Goal: Task Accomplishment & Management: Use online tool/utility

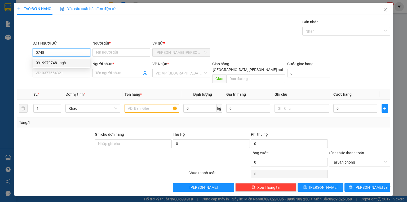
click at [65, 64] on div "0919970748 - ngà" at bounding box center [61, 63] width 51 height 6
type input "0919970748"
type input "ngà"
type input "0919970748"
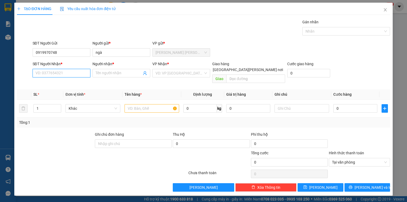
click at [75, 69] on input "SĐT Người Nhận *" at bounding box center [62, 73] width 58 height 8
click at [69, 92] on div "0903919636 - út" at bounding box center [61, 92] width 51 height 6
type input "0903919636"
type input "út"
click at [182, 56] on div "VP gửi * Nguyễn Văn Nguyễn" at bounding box center [181, 49] width 58 height 19
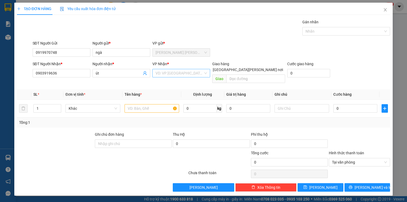
click at [174, 71] on input "search" at bounding box center [180, 73] width 48 height 8
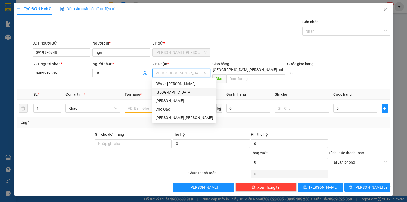
click at [173, 91] on div "[GEOGRAPHIC_DATA]" at bounding box center [185, 92] width 58 height 6
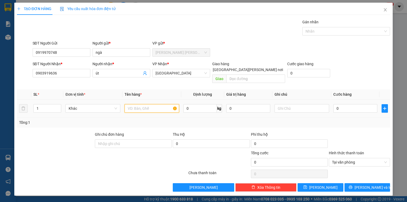
click at [150, 106] on input "text" at bounding box center [152, 108] width 55 height 8
type input "1 k giỏ xanh"
click at [359, 104] on input "0" at bounding box center [356, 108] width 44 height 8
type input "4"
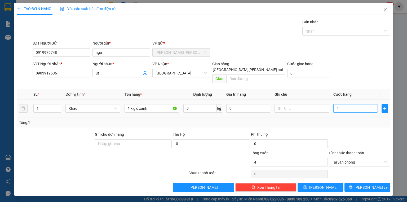
type input "40"
type input "40.000"
click at [352, 133] on div at bounding box center [360, 141] width 62 height 19
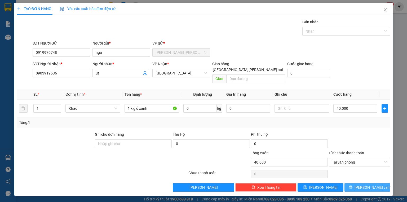
click at [366, 185] on span "Lưu và In" at bounding box center [373, 188] width 37 height 6
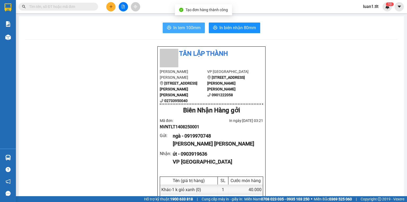
click at [189, 27] on span "In tem 100mm" at bounding box center [186, 27] width 27 height 7
click at [14, 38] on div "Kho hàng mới" at bounding box center [8, 36] width 16 height 13
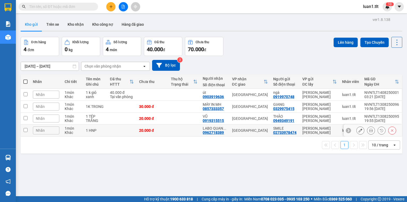
click at [122, 128] on td at bounding box center [121, 131] width 29 height 12
checkbox input "true"
click at [119, 121] on td at bounding box center [121, 119] width 29 height 12
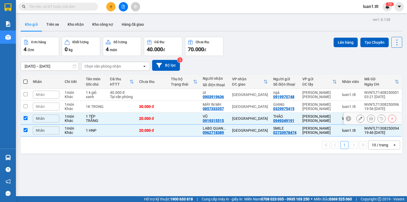
checkbox input "true"
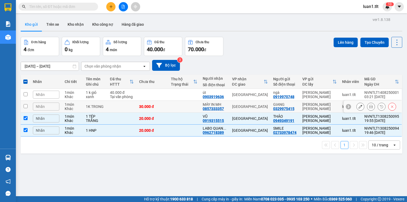
click at [116, 108] on td at bounding box center [121, 107] width 29 height 12
checkbox input "true"
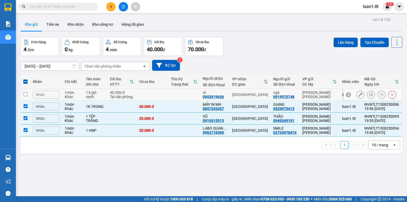
click at [113, 98] on div "Tại văn phòng" at bounding box center [122, 97] width 24 height 4
checkbox input "true"
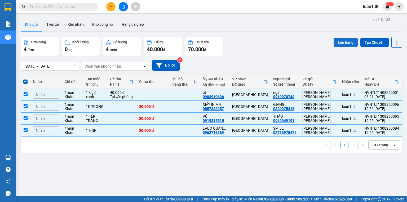
click at [345, 41] on button "Lên hàng" at bounding box center [346, 43] width 24 height 10
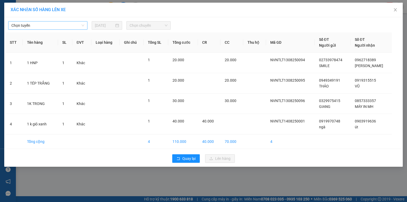
click at [40, 24] on span "Chọn tuyến" at bounding box center [47, 25] width 73 height 8
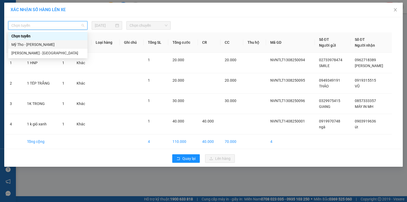
click at [37, 44] on div "Mỹ Tho - Hồ Chí Minh" at bounding box center [47, 45] width 73 height 6
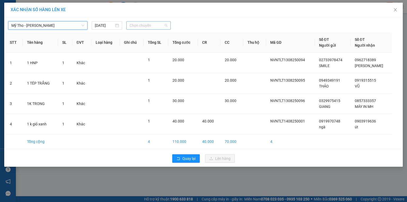
click at [151, 27] on span "Chọn chuyến" at bounding box center [149, 25] width 38 height 8
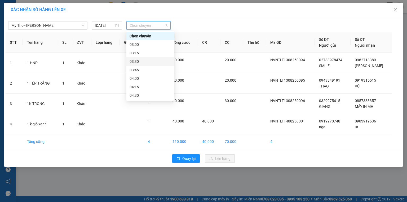
click at [139, 62] on div "03:30" at bounding box center [150, 62] width 41 height 6
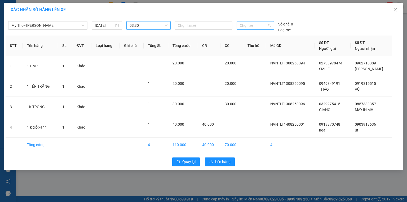
click at [262, 25] on span "Chọn xe" at bounding box center [255, 25] width 31 height 8
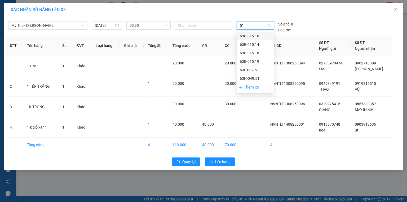
type input "519"
click at [265, 34] on div "63B-015.19" at bounding box center [255, 36] width 31 height 6
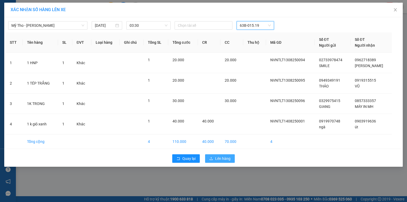
click at [224, 162] on div "Quay lại Lên hàng" at bounding box center [204, 159] width 396 height 14
click at [222, 158] on span "Lên hàng" at bounding box center [222, 159] width 15 height 6
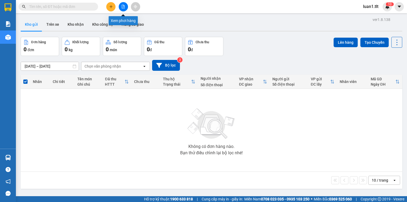
click at [124, 6] on icon "file-add" at bounding box center [123, 7] width 4 height 4
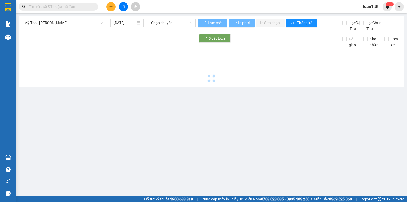
type input "14/08/2025"
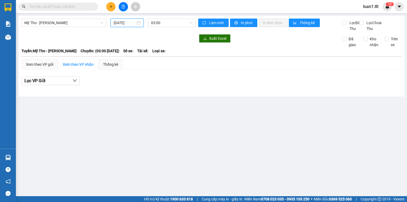
click at [126, 23] on input "14/08/2025" at bounding box center [125, 23] width 22 height 6
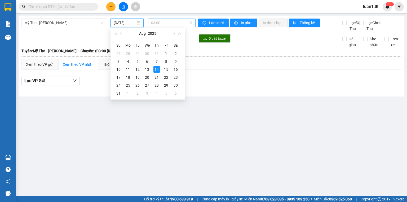
click at [166, 20] on span "03:00" at bounding box center [172, 23] width 42 height 8
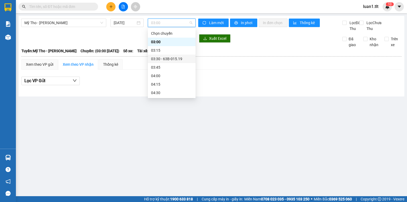
click at [158, 59] on div "03:30 - 63B-015.19" at bounding box center [171, 59] width 41 height 6
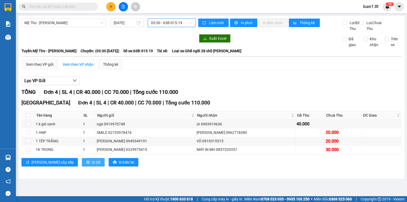
click at [86, 165] on span "printer" at bounding box center [88, 162] width 4 height 4
click at [40, 67] on div "Xem theo VP gửi" at bounding box center [39, 65] width 27 height 6
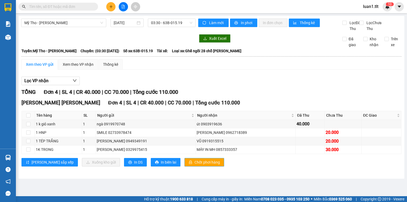
click at [195, 165] on span "Chốt phơi hàng" at bounding box center [207, 162] width 25 height 6
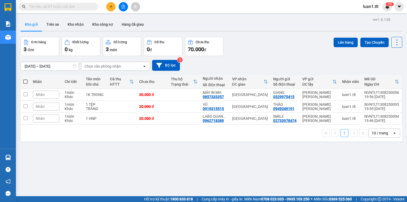
click at [79, 4] on input "text" at bounding box center [60, 7] width 63 height 6
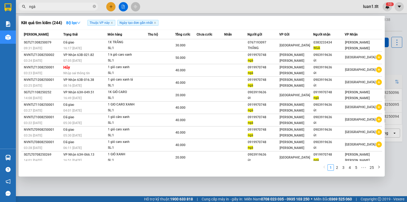
type input "ngà"
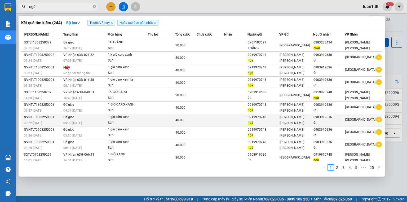
scroll to position [1, 0]
